Goal: Task Accomplishment & Management: Use online tool/utility

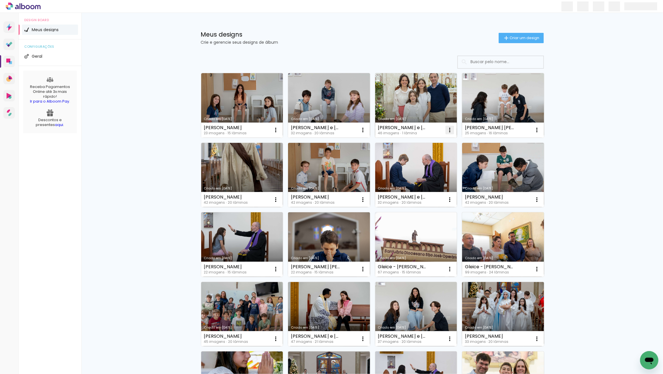
click at [450, 131] on iron-icon at bounding box center [449, 130] width 7 height 7
click at [432, 155] on span "Fazer uma cópia" at bounding box center [427, 155] width 33 height 4
type input "Cópia de [PERSON_NAME] e [PERSON_NAME]"
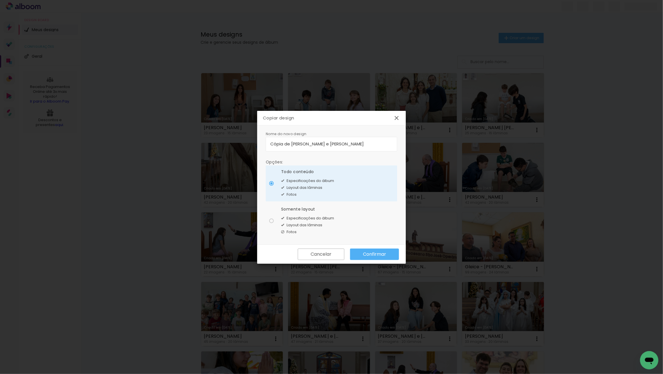
click at [0, 0] on slot "Confirmar" at bounding box center [0, 0] width 0 height 0
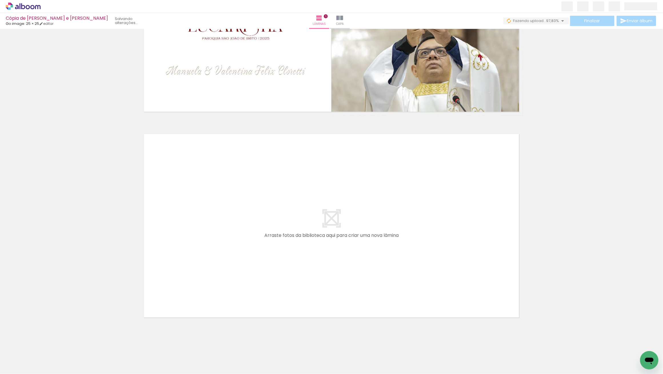
scroll to position [124, 0]
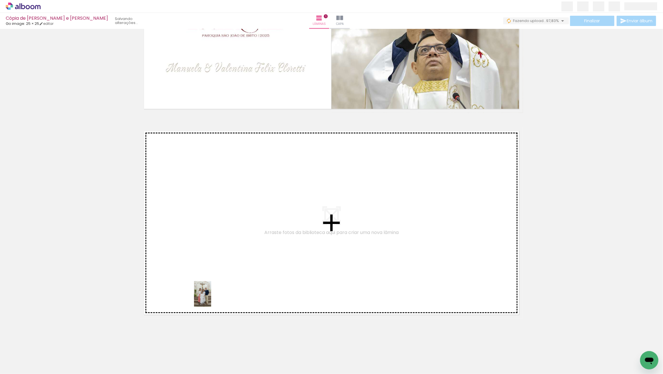
click at [211, 298] on quentale-workspace at bounding box center [331, 187] width 663 height 374
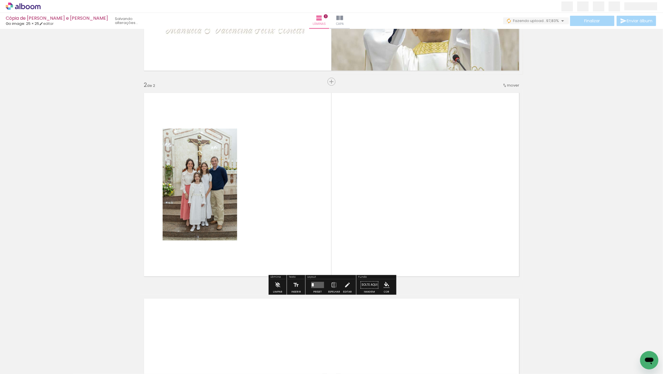
scroll to position [163, 0]
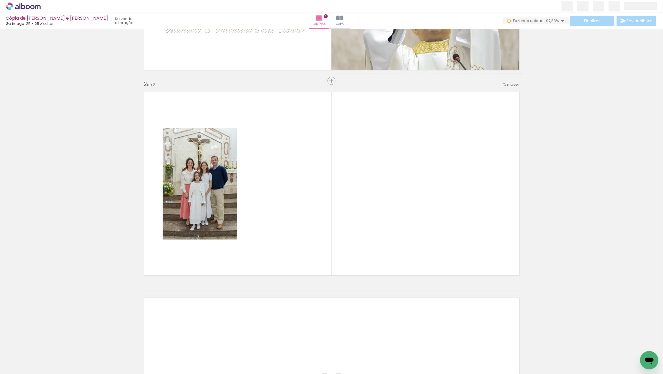
click at [31, 356] on iron-icon at bounding box center [29, 357] width 5 height 5
drag, startPoint x: 23, startPoint y: 354, endPoint x: 27, endPoint y: 353, distance: 4.3
click at [0, 0] on slot "Não utilizadas" at bounding box center [0, 0] width 0 height 0
type input "Não utilizadas"
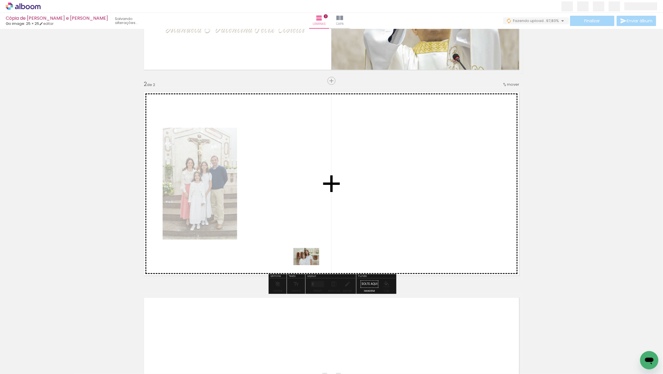
drag, startPoint x: 58, startPoint y: 355, endPoint x: 305, endPoint y: 256, distance: 265.8
click at [305, 256] on quentale-workspace at bounding box center [331, 187] width 663 height 374
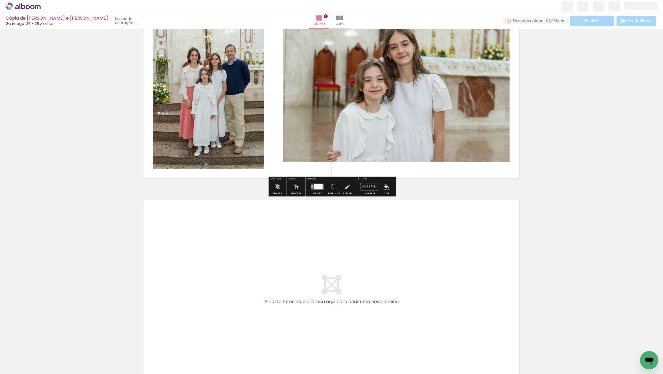
scroll to position [264, 0]
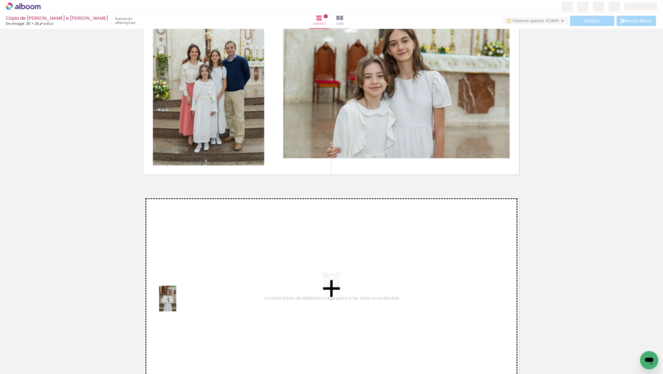
click at [180, 302] on quentale-workspace at bounding box center [331, 187] width 663 height 374
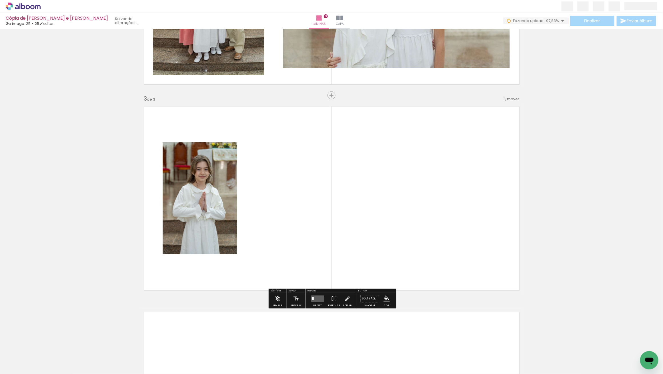
scroll to position [369, 0]
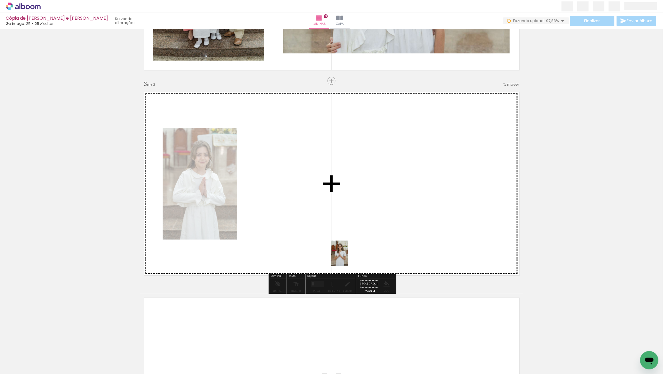
drag, startPoint x: 175, startPoint y: 316, endPoint x: 334, endPoint y: 248, distance: 173.2
click at [336, 250] on quentale-workspace at bounding box center [331, 187] width 663 height 374
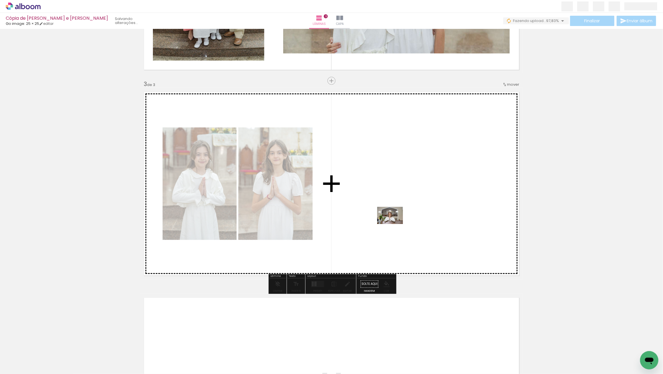
drag, startPoint x: 69, startPoint y: 352, endPoint x: 399, endPoint y: 219, distance: 355.5
click at [399, 219] on quentale-workspace at bounding box center [331, 187] width 663 height 374
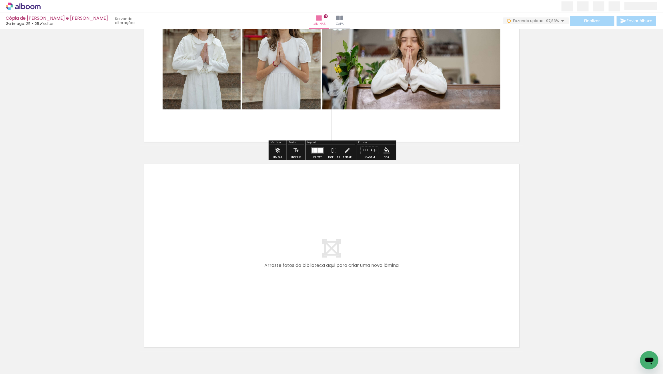
scroll to position [503, 0]
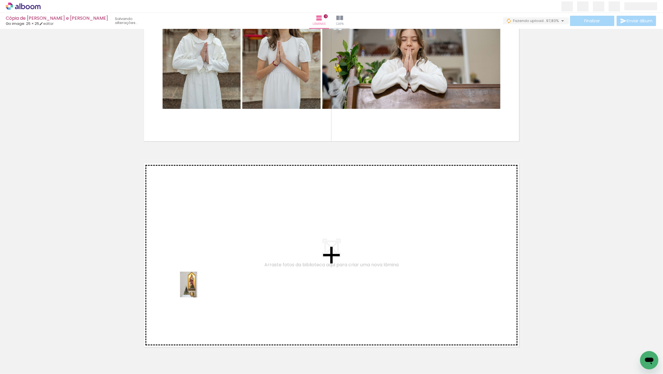
drag, startPoint x: 64, startPoint y: 351, endPoint x: 197, endPoint y: 289, distance: 146.8
click at [197, 289] on quentale-workspace at bounding box center [331, 187] width 663 height 374
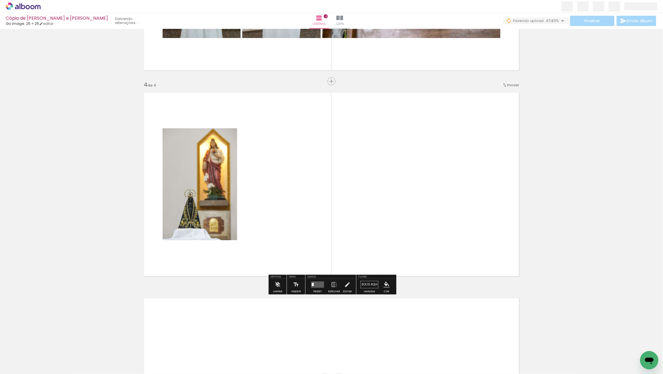
scroll to position [575, 0]
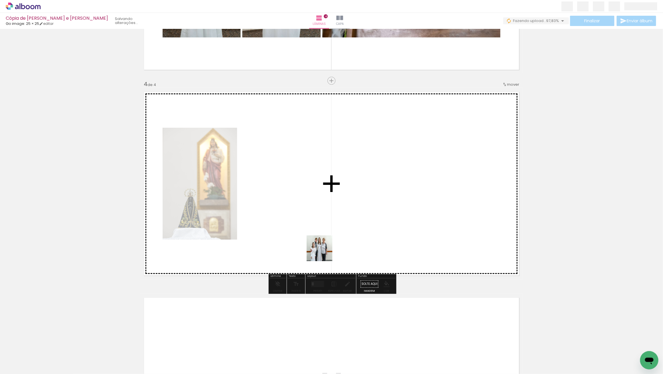
drag, startPoint x: 239, startPoint y: 283, endPoint x: 333, endPoint y: 249, distance: 100.1
click at [333, 249] on quentale-workspace at bounding box center [331, 187] width 663 height 374
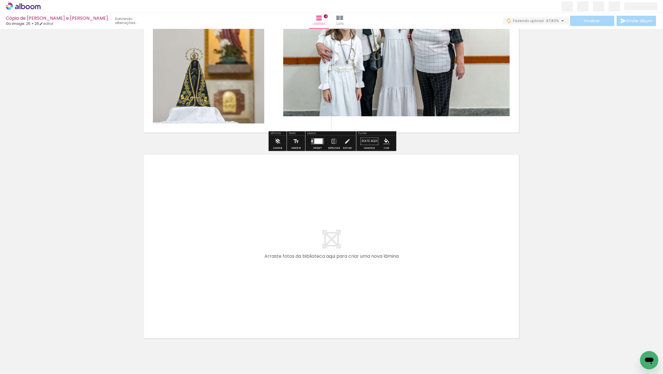
scroll to position [741, 0]
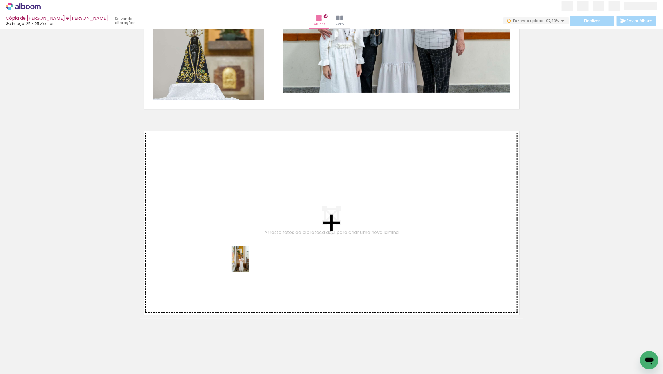
drag, startPoint x: 62, startPoint y: 349, endPoint x: 249, endPoint y: 263, distance: 205.2
click at [249, 263] on quentale-workspace at bounding box center [331, 187] width 663 height 374
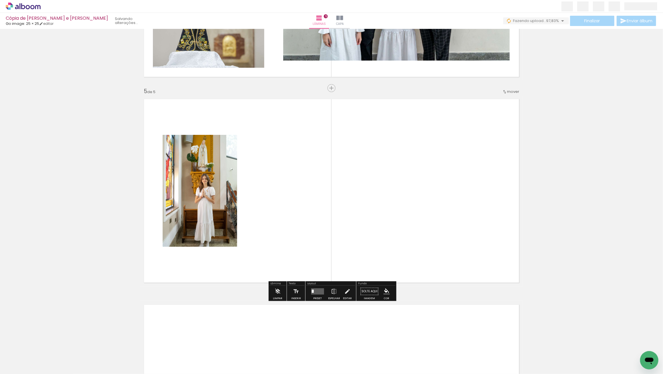
scroll to position [780, 0]
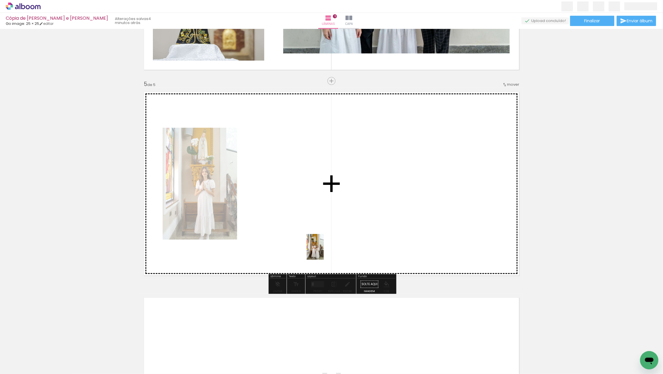
drag, startPoint x: 61, startPoint y: 348, endPoint x: 366, endPoint y: 225, distance: 328.9
click at [366, 225] on quentale-workspace at bounding box center [331, 187] width 663 height 374
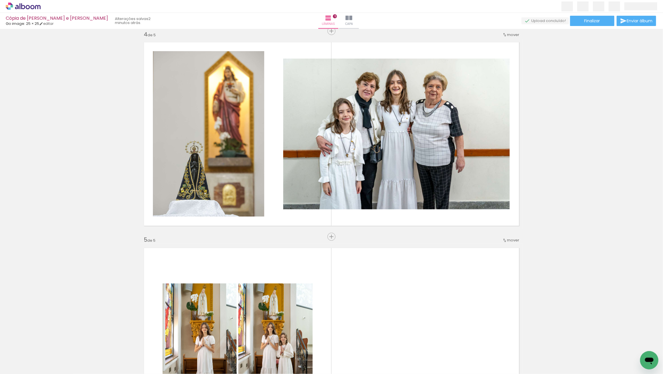
scroll to position [591, 0]
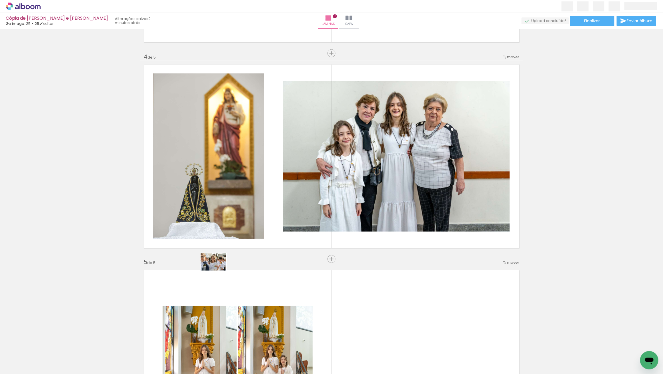
drag, startPoint x: 77, startPoint y: 347, endPoint x: 216, endPoint y: 270, distance: 158.9
click at [217, 269] on quentale-workspace at bounding box center [331, 187] width 663 height 374
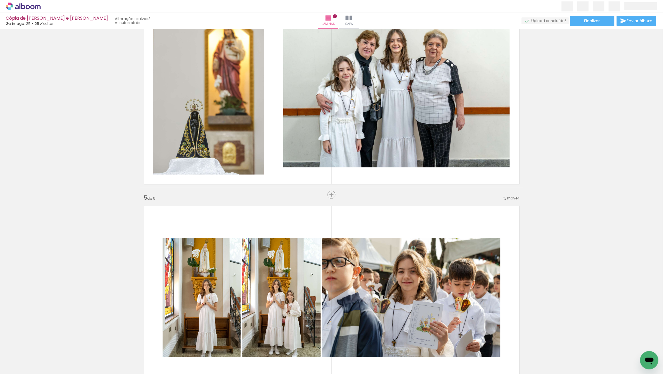
scroll to position [634, 0]
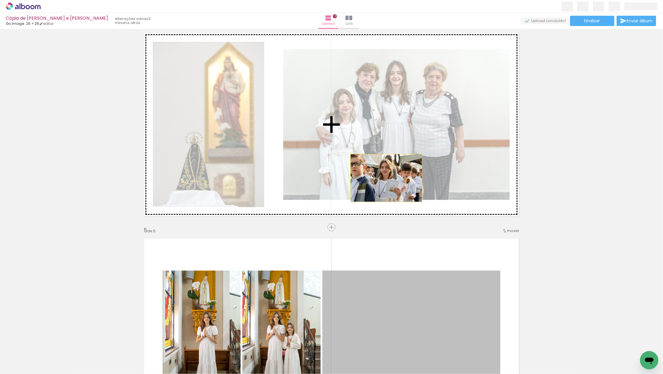
drag, startPoint x: 412, startPoint y: 315, endPoint x: 393, endPoint y: 196, distance: 120.9
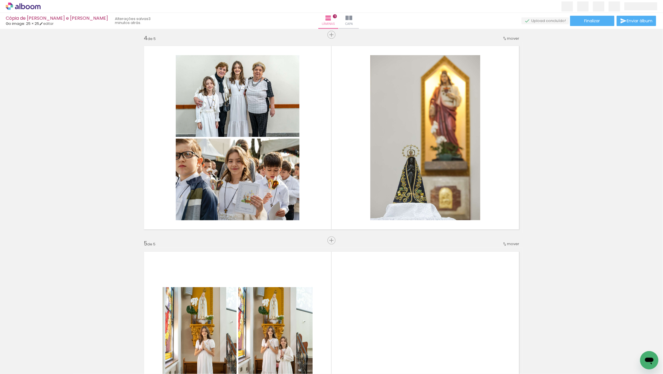
scroll to position [590, 0]
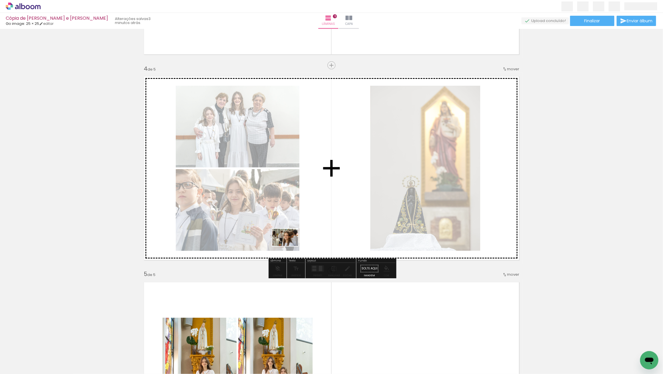
drag, startPoint x: 67, startPoint y: 350, endPoint x: 289, endPoint y: 247, distance: 245.0
click at [289, 246] on quentale-workspace at bounding box center [331, 187] width 663 height 374
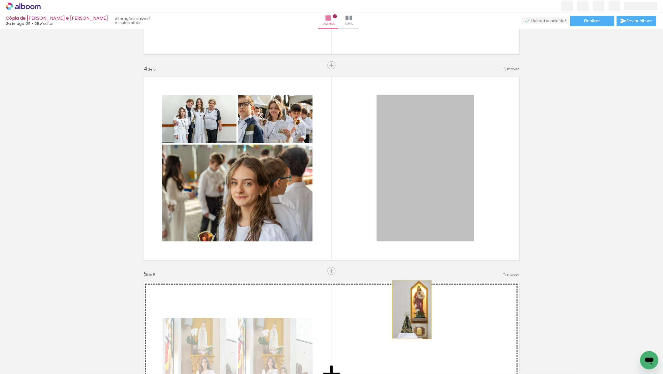
drag, startPoint x: 407, startPoint y: 194, endPoint x: 412, endPoint y: 310, distance: 116.1
click at [412, 310] on div "Inserir lâmina 1 de 5 Inserir lâmina 2 de 5 Inserir lâmina 3 de 5 Inserir lâmin…" at bounding box center [331, 58] width 663 height 1234
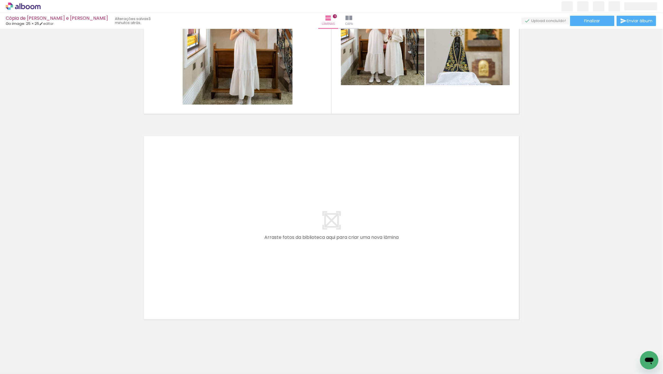
scroll to position [947, 0]
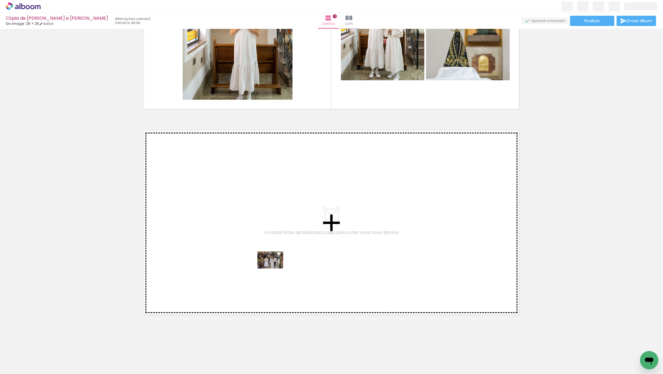
drag, startPoint x: 59, startPoint y: 355, endPoint x: 275, endPoint y: 268, distance: 232.4
click at [275, 268] on quentale-workspace at bounding box center [331, 187] width 663 height 374
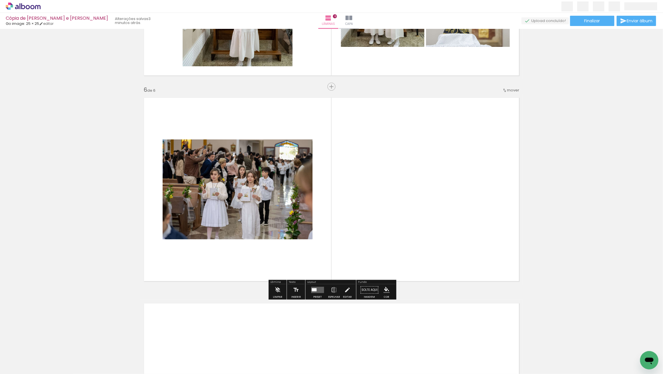
scroll to position [986, 0]
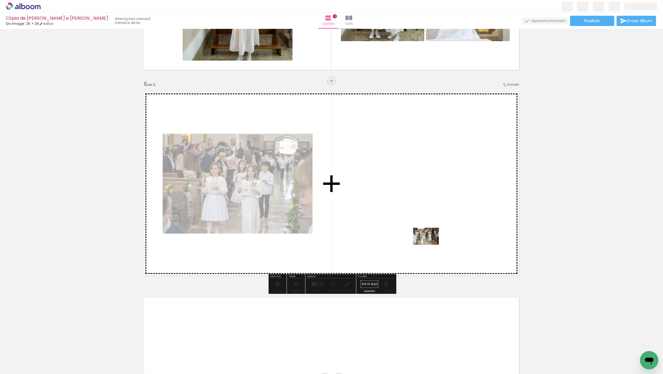
drag, startPoint x: 62, startPoint y: 361, endPoint x: 430, endPoint y: 244, distance: 386.0
click at [430, 244] on quentale-workspace at bounding box center [331, 187] width 663 height 374
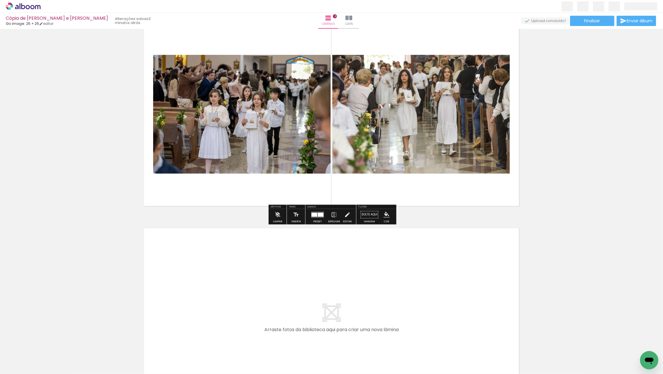
scroll to position [1051, 0]
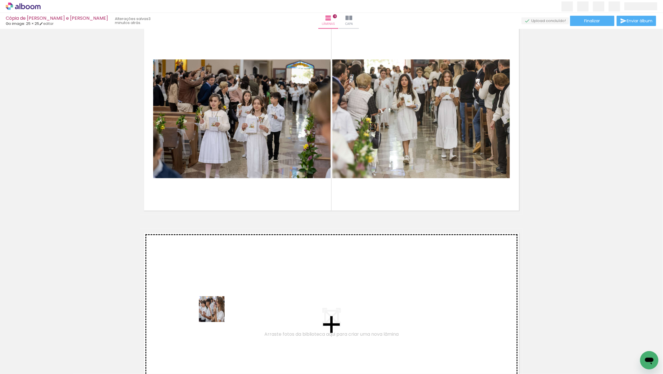
drag, startPoint x: 110, startPoint y: 342, endPoint x: 218, endPoint y: 312, distance: 112.0
click at [218, 312] on quentale-workspace at bounding box center [331, 187] width 663 height 374
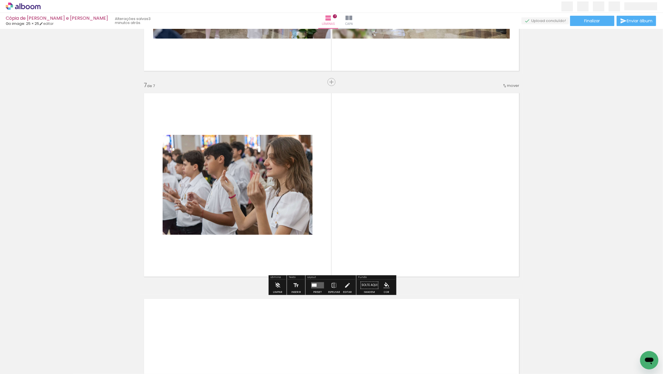
scroll to position [1192, 0]
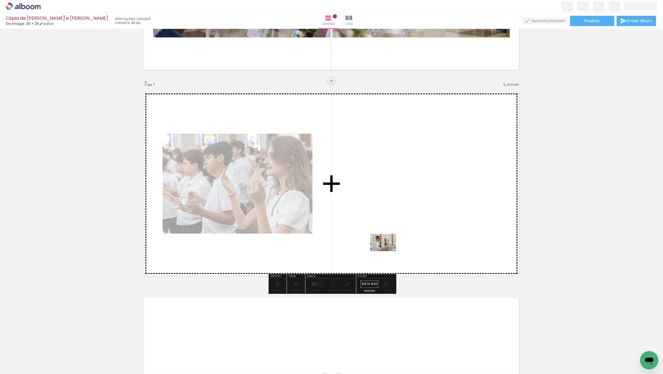
drag, startPoint x: 62, startPoint y: 351, endPoint x: 389, endPoint y: 249, distance: 342.2
click at [389, 249] on quentale-workspace at bounding box center [331, 187] width 663 height 374
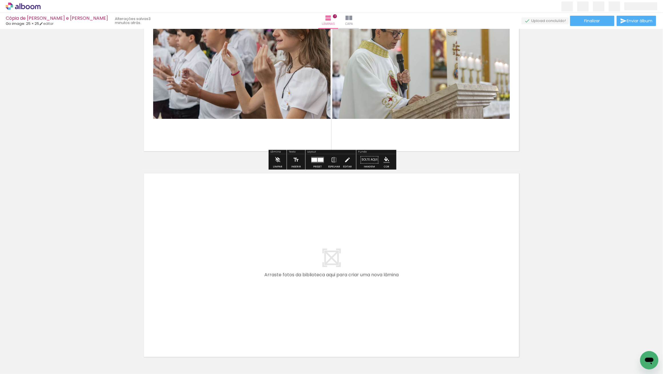
scroll to position [1358, 0]
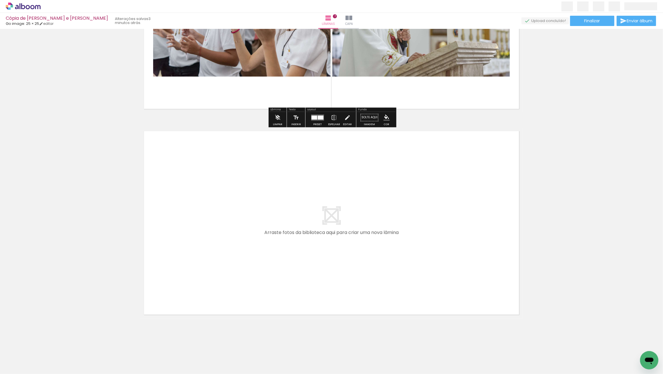
drag, startPoint x: 161, startPoint y: 311, endPoint x: 213, endPoint y: 280, distance: 61.3
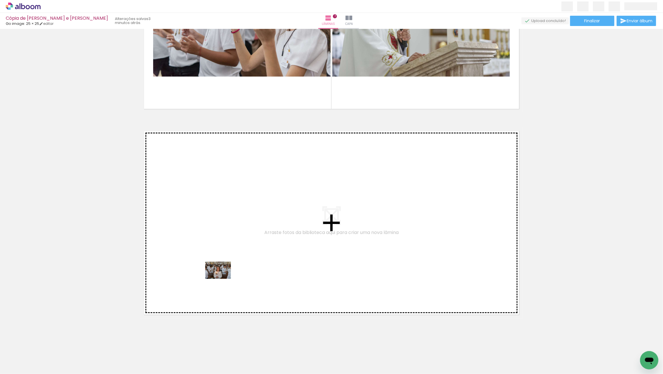
click at [220, 269] on quentale-workspace at bounding box center [331, 187] width 663 height 374
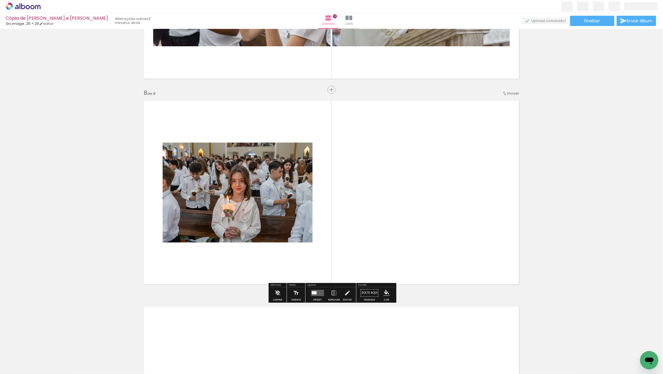
scroll to position [1397, 0]
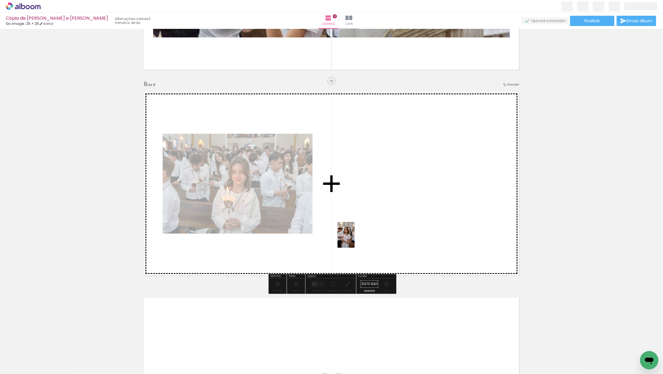
drag, startPoint x: 156, startPoint y: 323, endPoint x: 355, endPoint y: 226, distance: 220.8
click at [361, 220] on quentale-workspace at bounding box center [331, 187] width 663 height 374
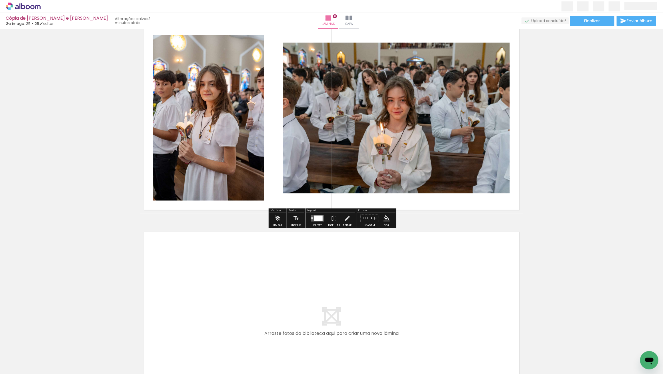
scroll to position [1463, 0]
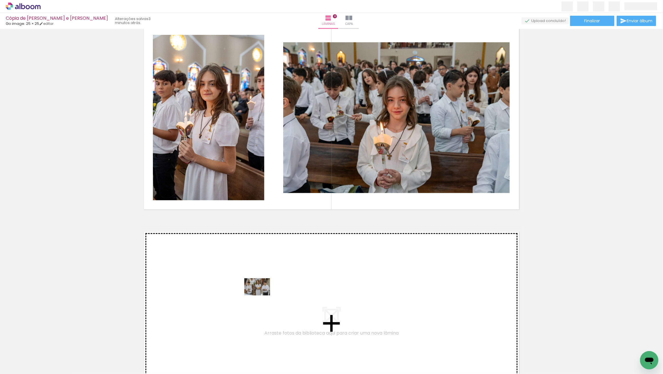
drag, startPoint x: 83, startPoint y: 352, endPoint x: 263, endPoint y: 295, distance: 189.2
click at [263, 295] on quentale-workspace at bounding box center [331, 187] width 663 height 374
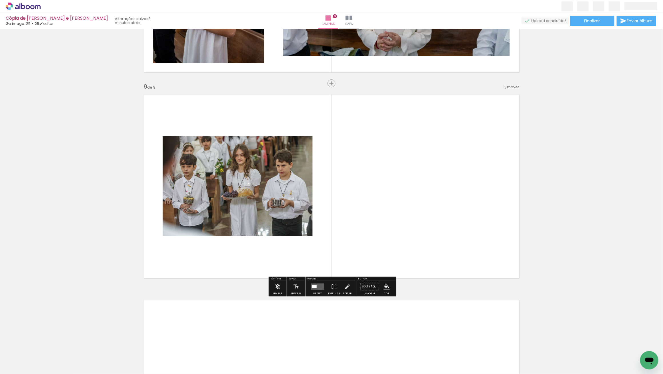
scroll to position [1603, 0]
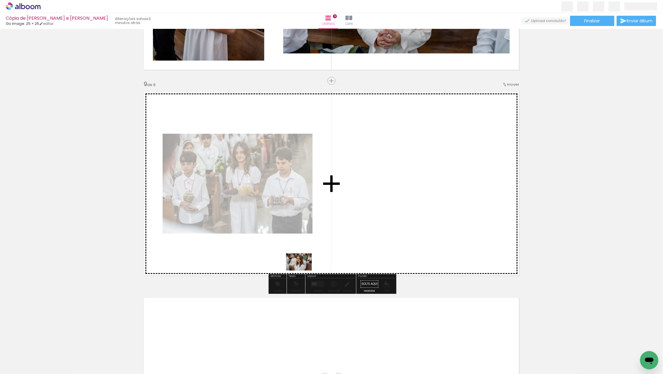
drag, startPoint x: 65, startPoint y: 356, endPoint x: 299, endPoint y: 266, distance: 251.2
click at [305, 267] on quentale-workspace at bounding box center [331, 187] width 663 height 374
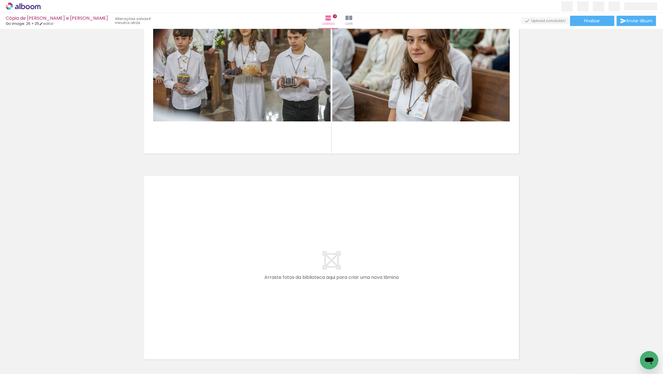
scroll to position [1727, 0]
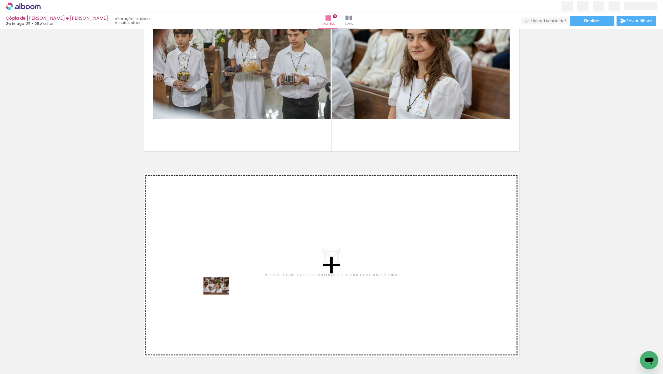
drag, startPoint x: 61, startPoint y: 358, endPoint x: 223, endPoint y: 293, distance: 174.6
click at [223, 293] on quentale-workspace at bounding box center [331, 187] width 663 height 374
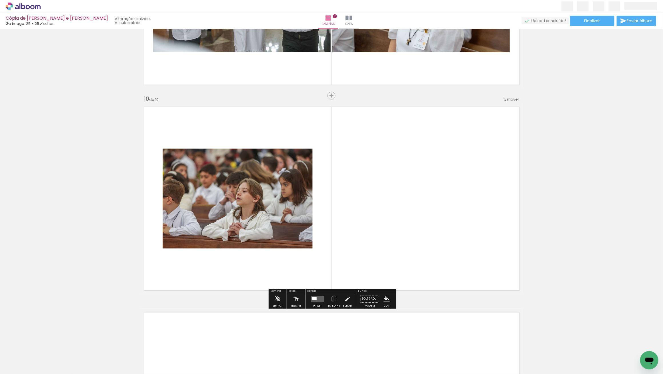
scroll to position [1808, 0]
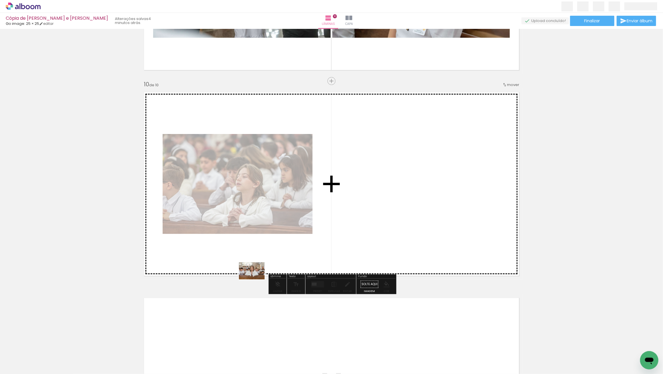
drag, startPoint x: 82, startPoint y: 347, endPoint x: 256, endPoint y: 280, distance: 186.2
click at [256, 279] on quentale-workspace at bounding box center [331, 187] width 663 height 374
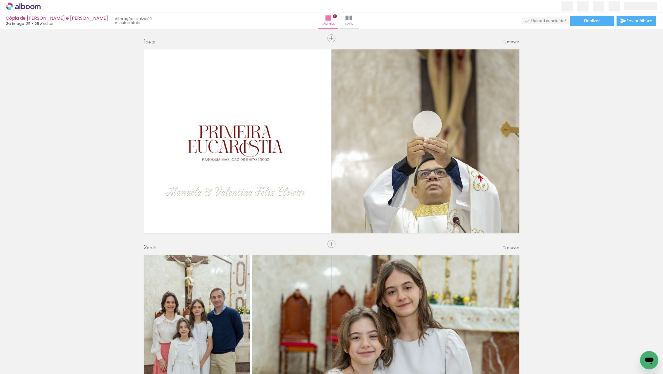
scroll to position [1272, 0]
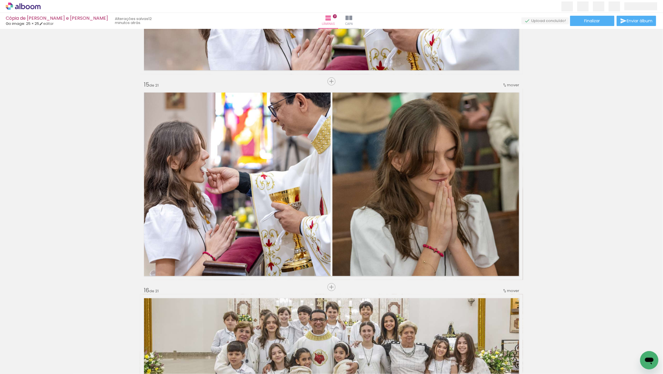
scroll to position [1272, 0]
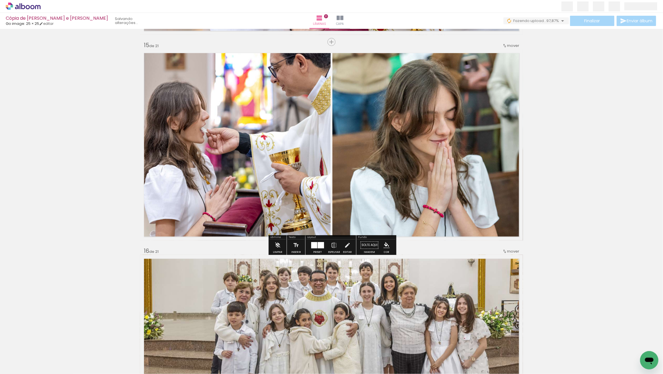
scroll to position [2876, 0]
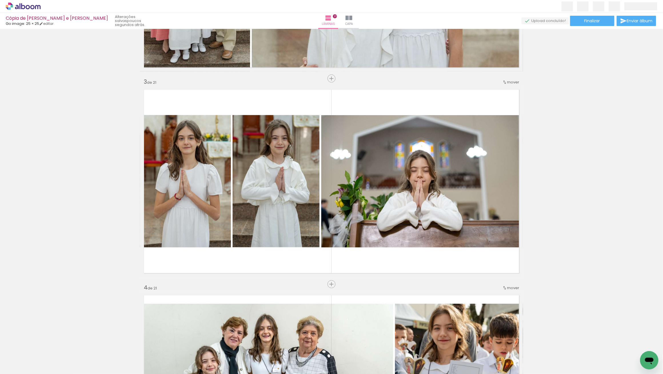
scroll to position [364, 0]
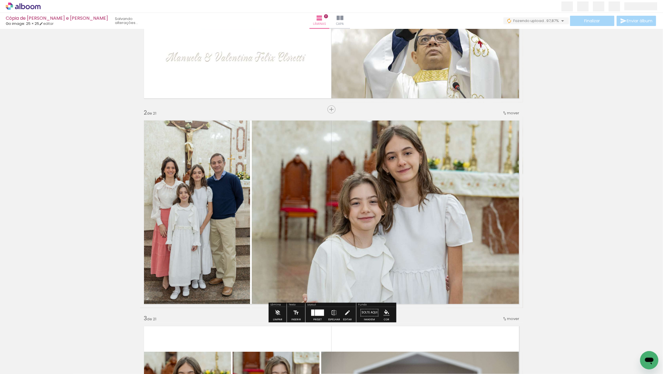
scroll to position [134, 0]
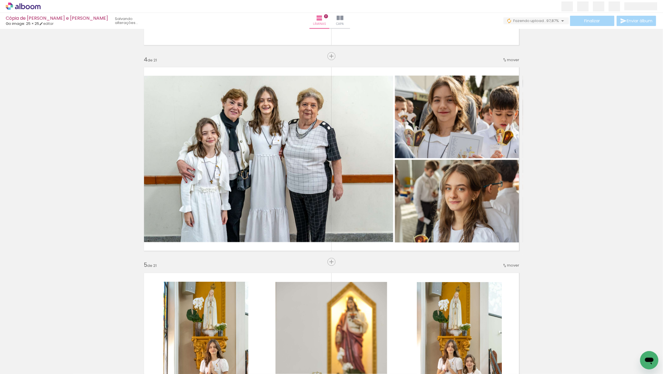
scroll to position [600, 0]
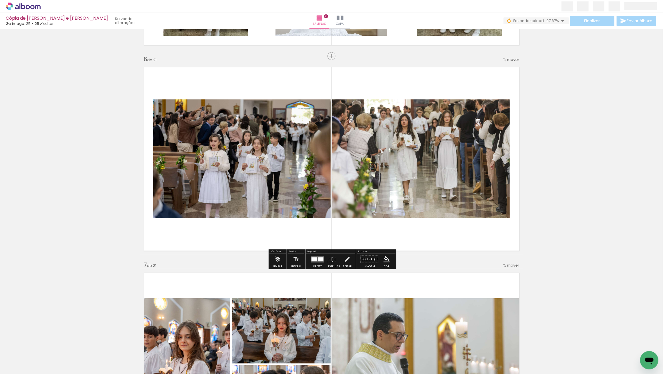
scroll to position [1011, 0]
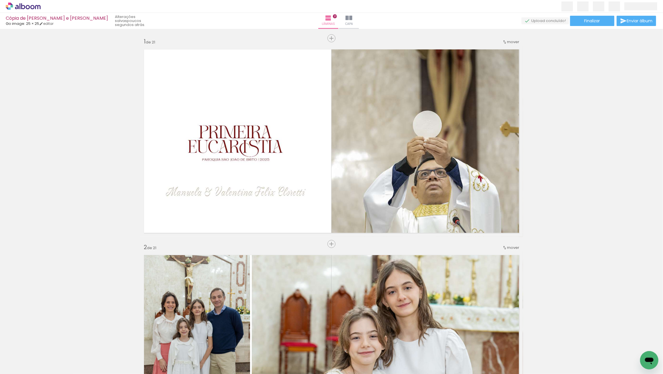
scroll to position [1272, 0]
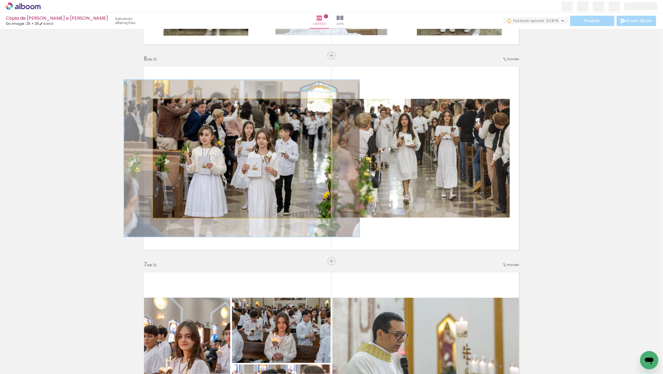
drag, startPoint x: 167, startPoint y: 104, endPoint x: 174, endPoint y: 105, distance: 6.3
type paper-slider "132"
click at [174, 105] on div at bounding box center [172, 104] width 5 height 5
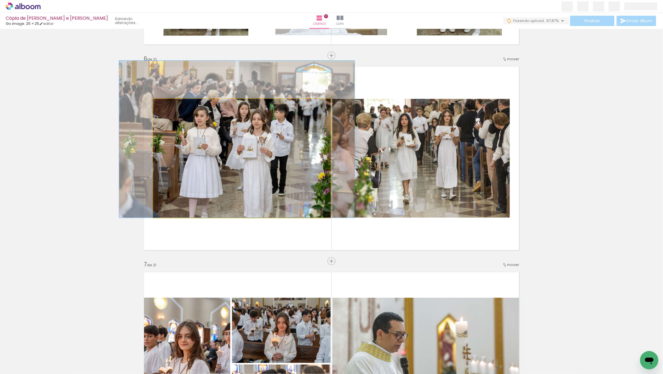
drag, startPoint x: 233, startPoint y: 146, endPoint x: 229, endPoint y: 127, distance: 20.0
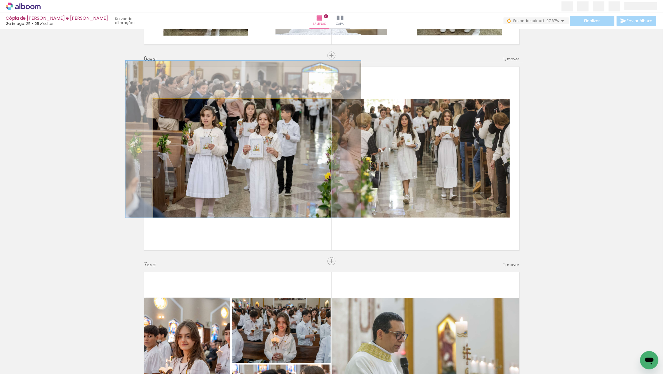
drag, startPoint x: 270, startPoint y: 142, endPoint x: 277, endPoint y: 140, distance: 7.3
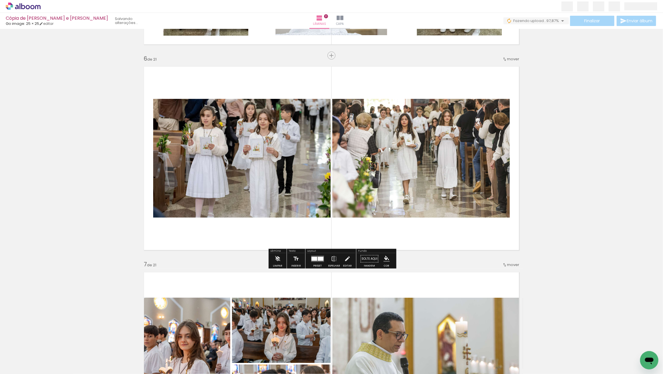
click at [425, 179] on quentale-photo at bounding box center [420, 158] width 177 height 119
click at [327, 131] on quentale-photo at bounding box center [241, 158] width 177 height 119
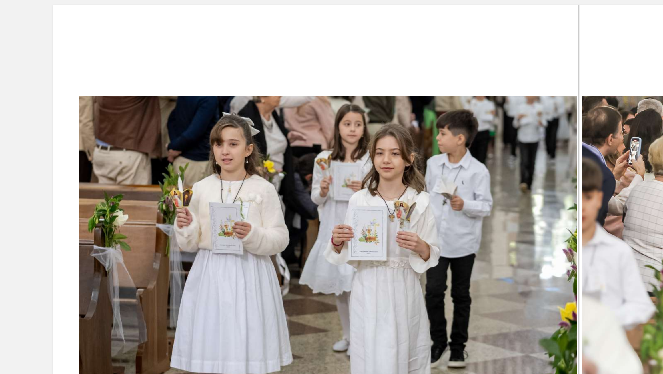
scroll to position [1011, 0]
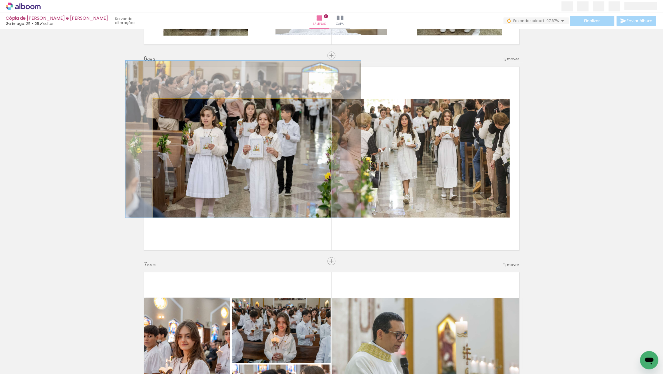
click at [225, 157] on quentale-photo at bounding box center [241, 158] width 177 height 119
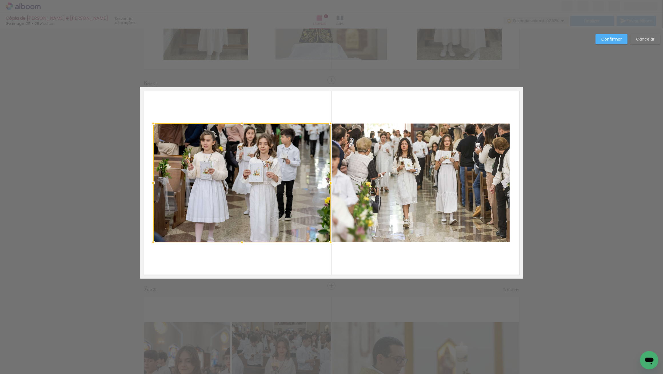
scroll to position [986, 0]
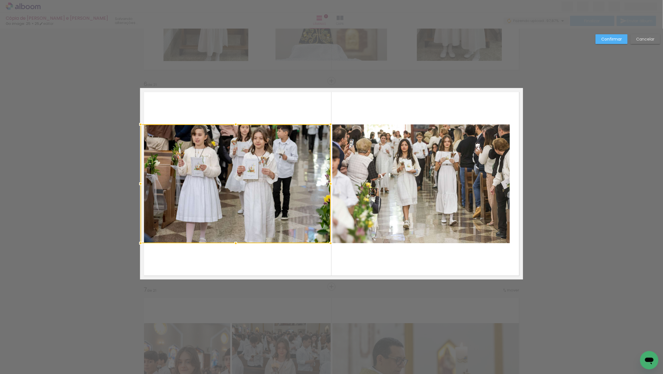
drag, startPoint x: 153, startPoint y: 180, endPoint x: 140, endPoint y: 178, distance: 13.0
click at [140, 178] on div at bounding box center [140, 183] width 11 height 11
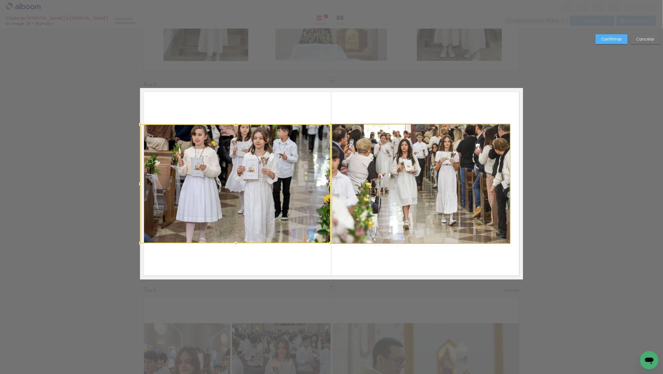
click at [454, 199] on quentale-photo at bounding box center [420, 183] width 177 height 119
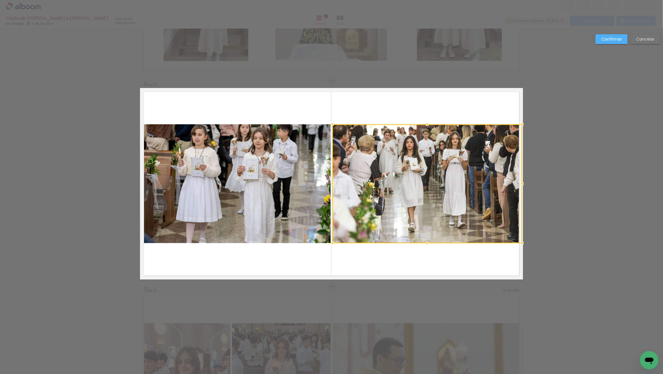
drag, startPoint x: 510, startPoint y: 183, endPoint x: 527, endPoint y: 184, distance: 16.9
click at [527, 184] on div at bounding box center [521, 183] width 11 height 11
click at [0, 0] on slot "Confirmar" at bounding box center [0, 0] width 0 height 0
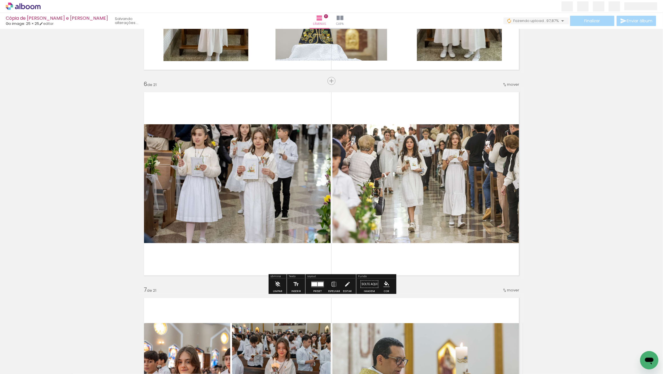
scroll to position [986, 0]
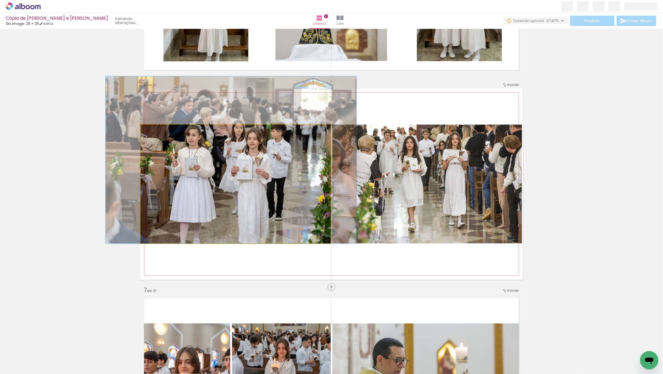
drag, startPoint x: 262, startPoint y: 157, endPoint x: 257, endPoint y: 155, distance: 5.7
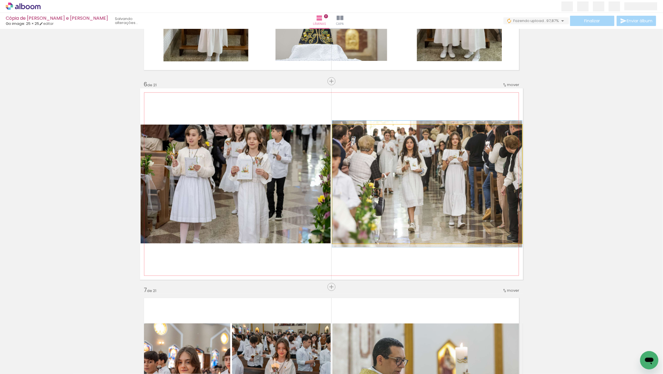
drag, startPoint x: 435, startPoint y: 163, endPoint x: 420, endPoint y: 157, distance: 16.1
click at [429, 162] on div at bounding box center [427, 184] width 190 height 127
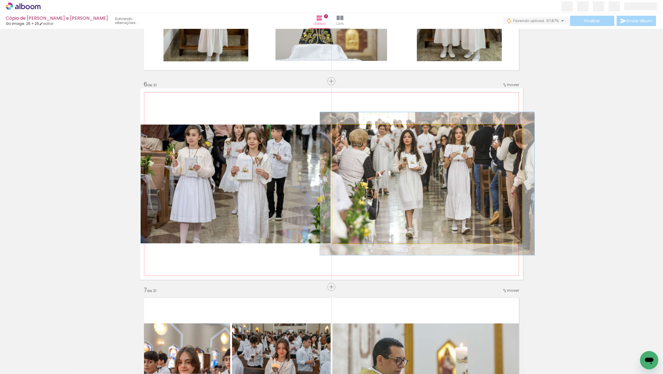
drag, startPoint x: 348, startPoint y: 132, endPoint x: 351, endPoint y: 133, distance: 2.9
click at [351, 133] on div at bounding box center [348, 130] width 9 height 9
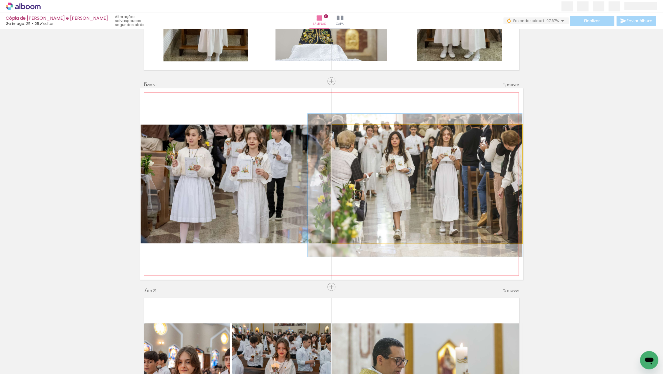
drag, startPoint x: 421, startPoint y: 168, endPoint x: 405, endPoint y: 169, distance: 15.2
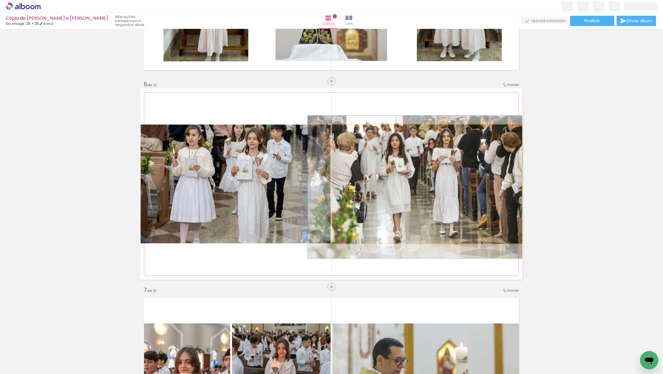
drag, startPoint x: 422, startPoint y: 171, endPoint x: 417, endPoint y: 173, distance: 5.2
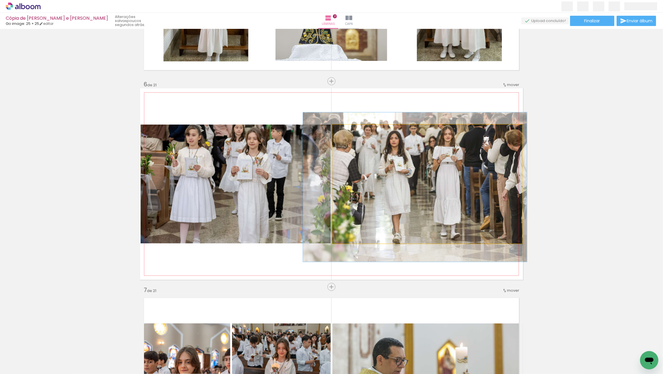
type paper-slider "118"
click div
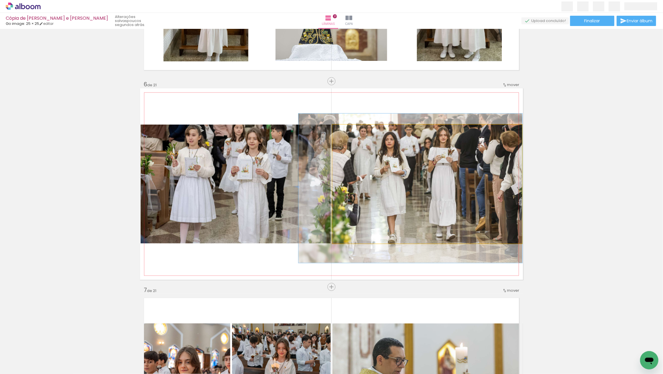
drag, startPoint x: 427, startPoint y: 174, endPoint x: 423, endPoint y: 175, distance: 3.9
drag, startPoint x: 442, startPoint y: 177, endPoint x: 438, endPoint y: 177, distance: 3.4
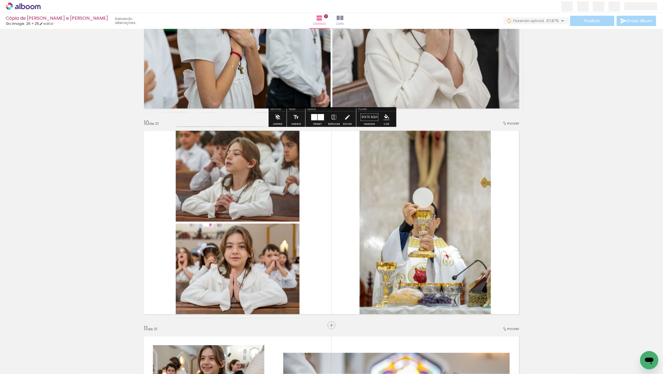
scroll to position [1771, 0]
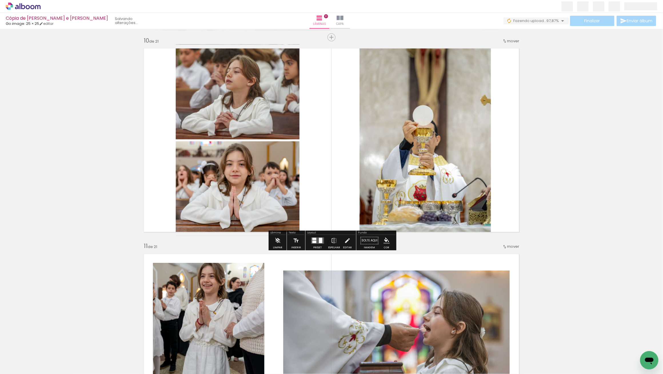
scroll to position [1851, 0]
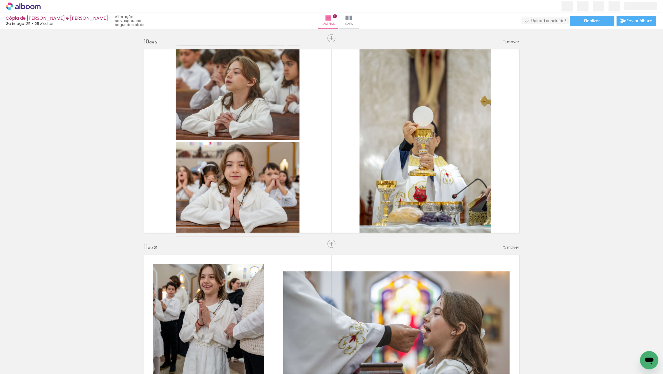
scroll to position [1272, 0]
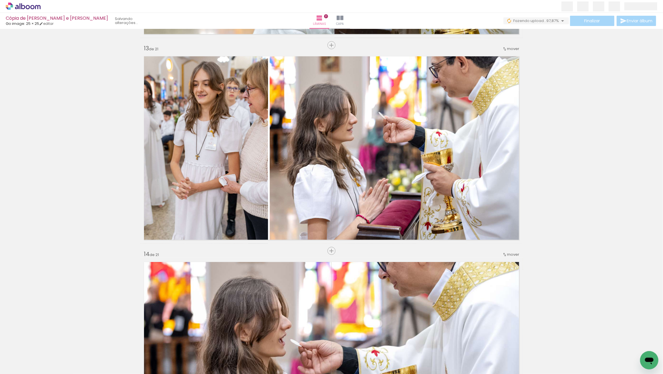
scroll to position [2460, 0]
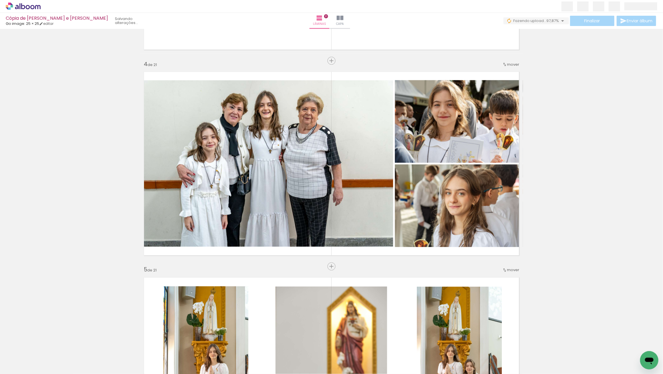
scroll to position [572, 0]
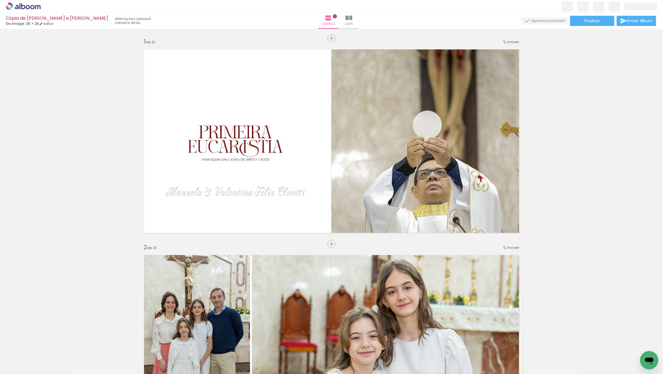
scroll to position [1272, 0]
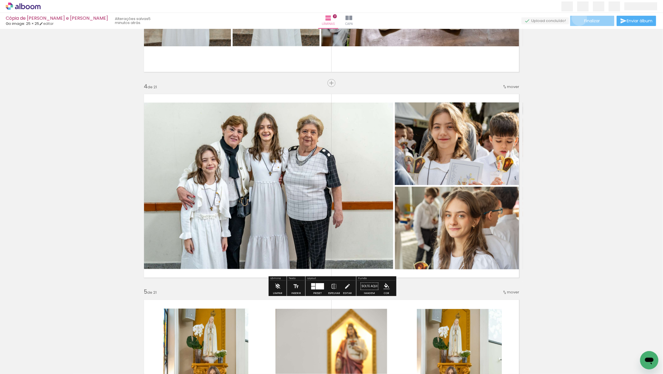
click at [578, 18] on paper-button "Finalizar" at bounding box center [592, 21] width 44 height 10
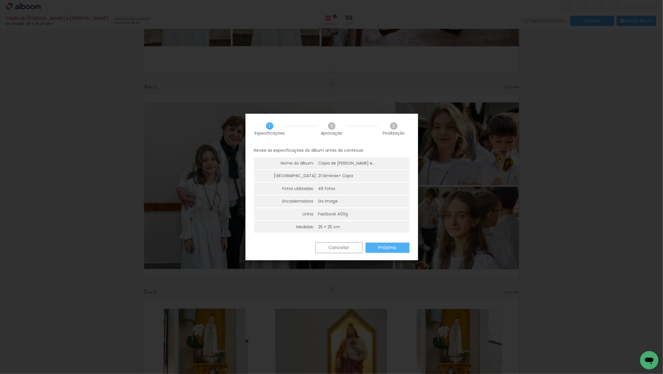
click at [389, 244] on paper-button "Próximo" at bounding box center [387, 248] width 44 height 10
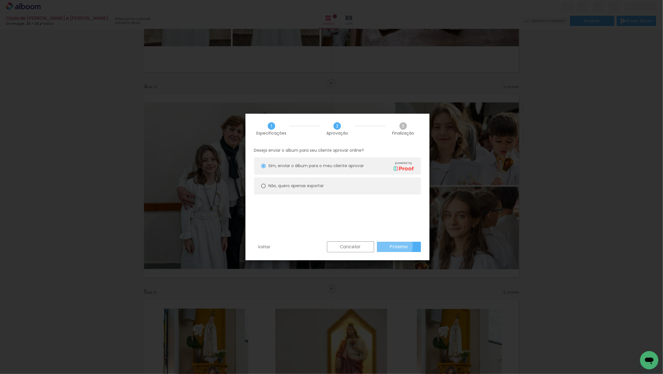
click at [0, 0] on slot "Próximo" at bounding box center [0, 0] width 0 height 0
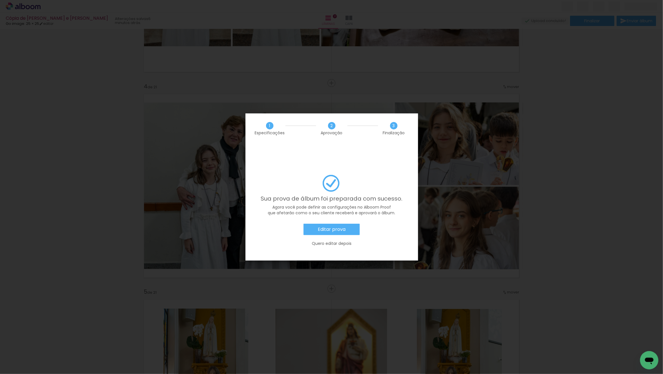
click at [328, 224] on paper-button "Editar prova" at bounding box center [331, 229] width 56 height 11
